Goal: Register for event/course

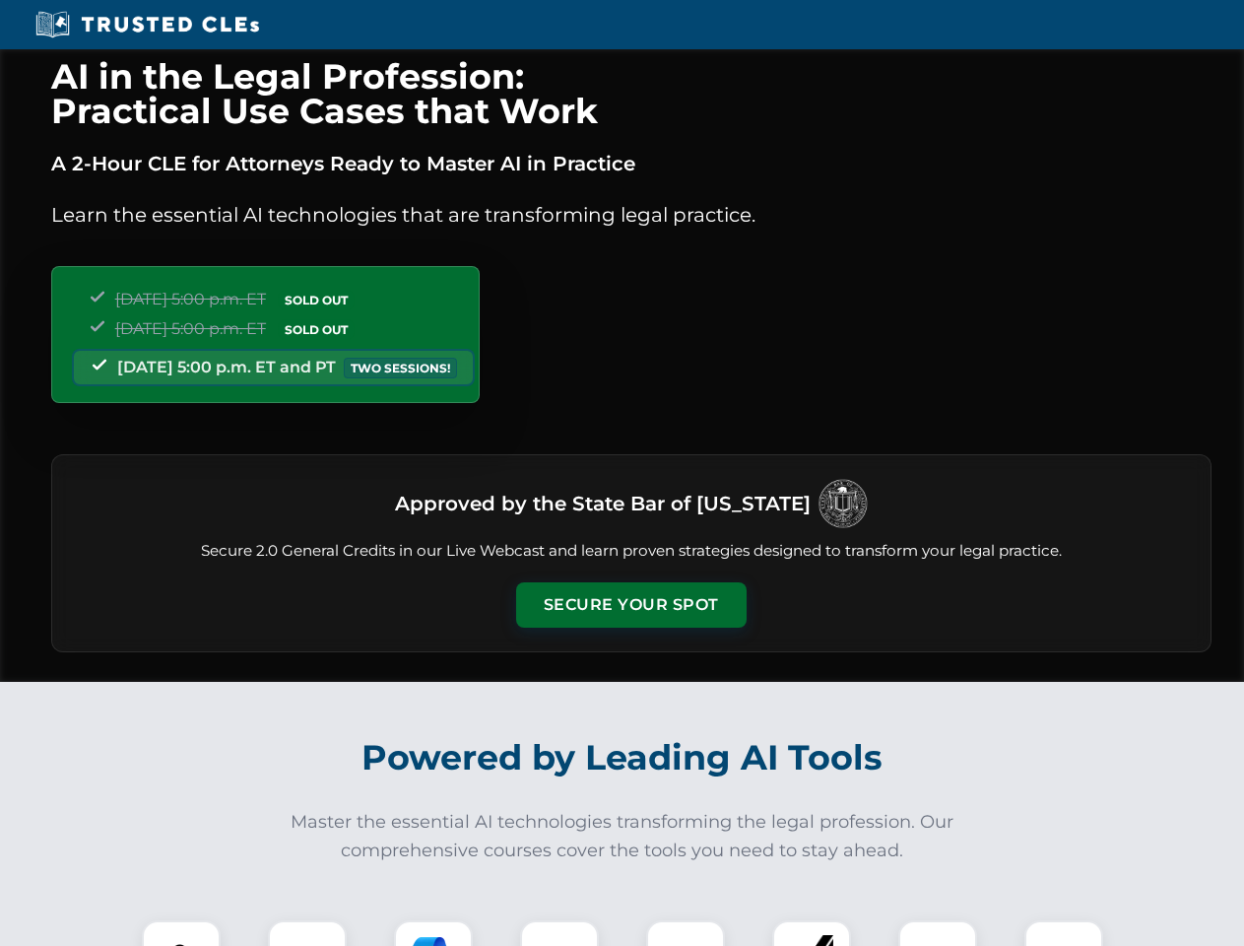
click at [630, 605] on button "Secure Your Spot" at bounding box center [631, 604] width 230 height 45
click at [181, 933] on img at bounding box center [181, 959] width 57 height 57
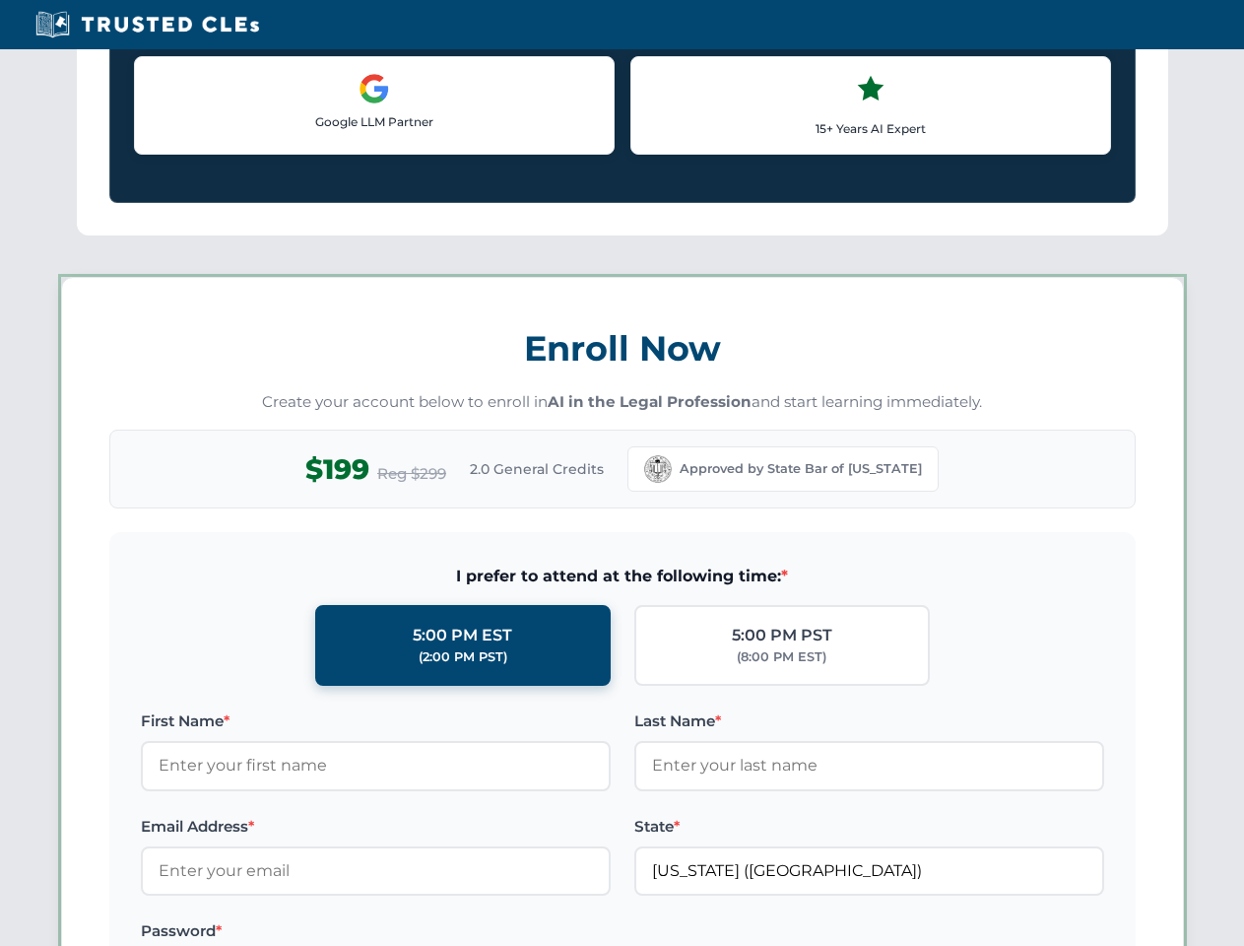
click at [433, 933] on label "Password *" at bounding box center [376, 931] width 470 height 24
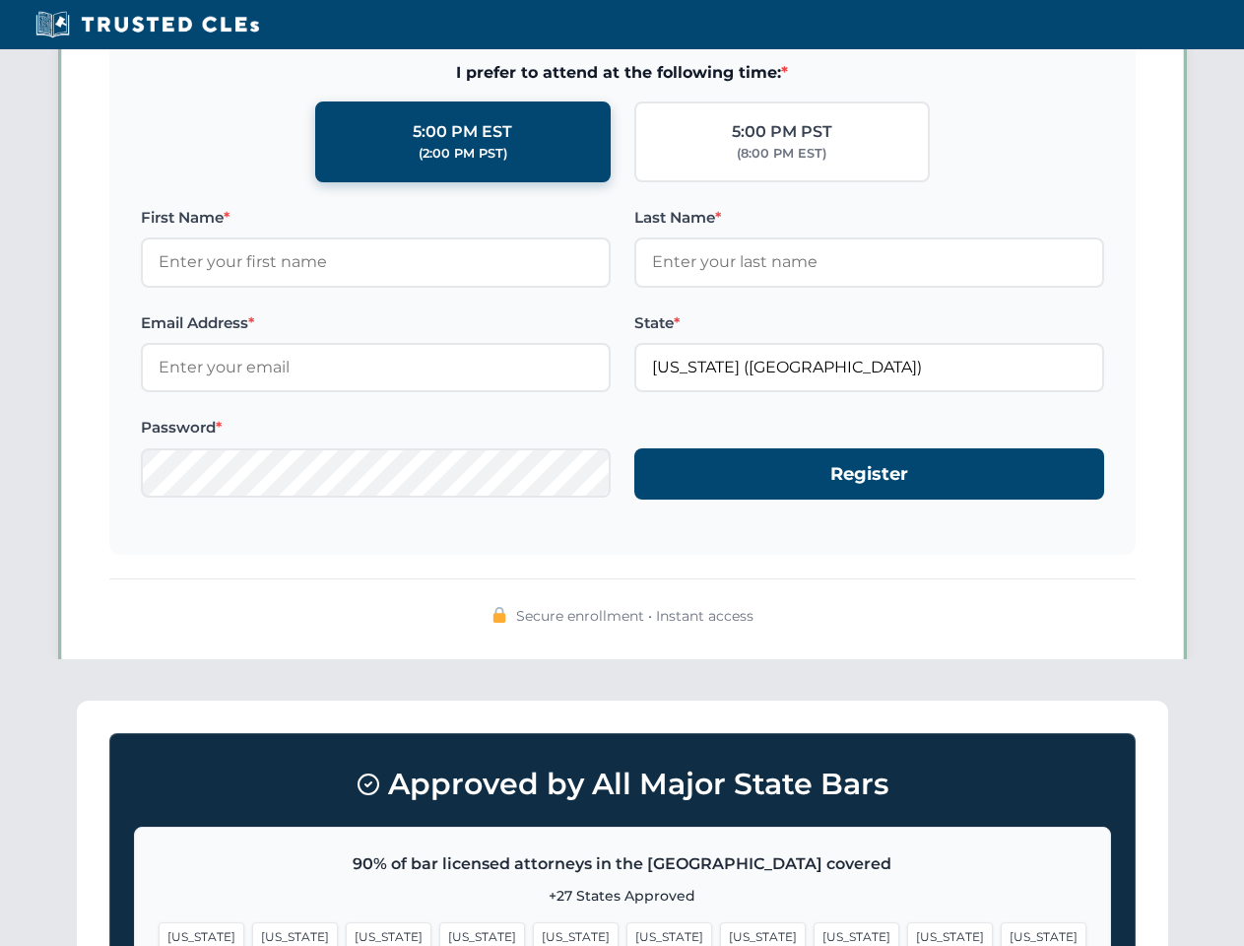
click at [907, 933] on span "[US_STATE]" at bounding box center [950, 936] width 86 height 29
